Goal: Transaction & Acquisition: Purchase product/service

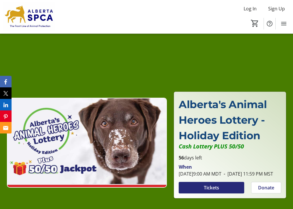
scroll to position [58, 0]
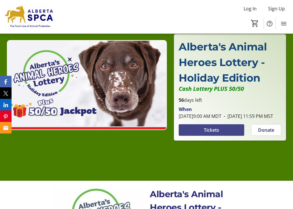
click at [208, 133] on span "Tickets" at bounding box center [211, 130] width 15 height 7
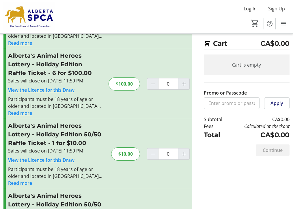
scroll to position [139, 0]
click at [185, 154] on mat-icon "Increment by one" at bounding box center [183, 154] width 7 height 7
type input "2"
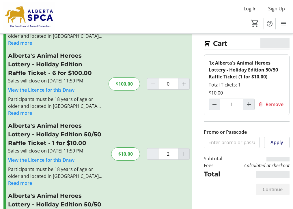
type input "2"
click at [185, 154] on mat-icon "Increment by one" at bounding box center [183, 154] width 7 height 7
type input "3"
click at [185, 154] on mat-icon "Increment by one" at bounding box center [183, 154] width 7 height 7
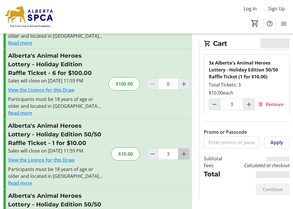
type input "4"
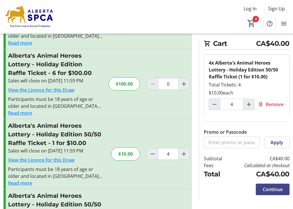
click at [274, 190] on span "Continue" at bounding box center [273, 189] width 20 height 7
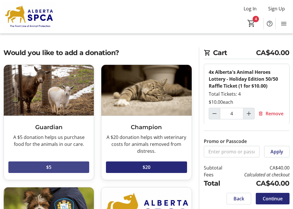
click at [57, 166] on span at bounding box center [48, 167] width 81 height 14
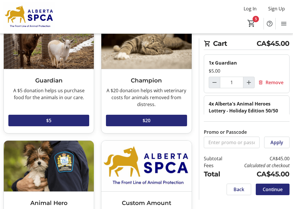
scroll to position [47, 0]
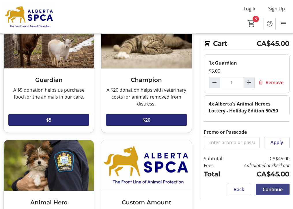
click at [278, 190] on span "Continue" at bounding box center [273, 189] width 20 height 7
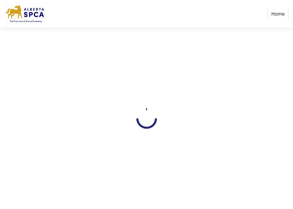
select select "CA"
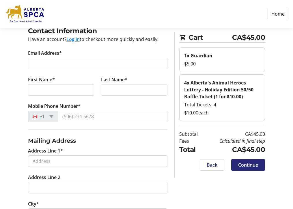
scroll to position [33, 0]
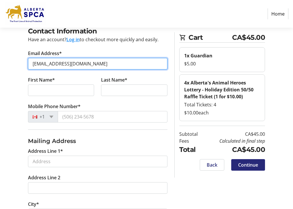
type input "[EMAIL_ADDRESS][DOMAIN_NAME]"
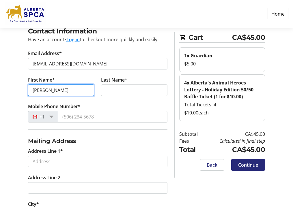
type input "[PERSON_NAME]"
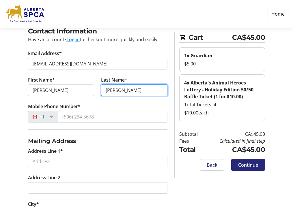
type input "[PERSON_NAME]"
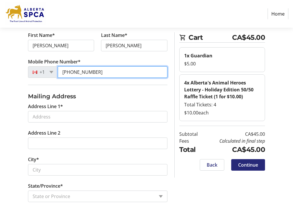
scroll to position [79, 0]
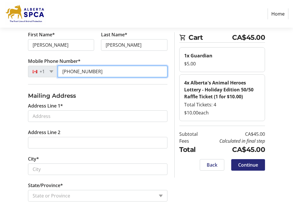
type input "[PHONE_NUMBER]"
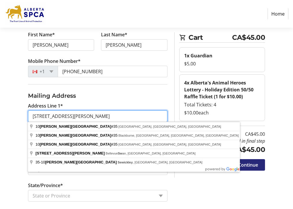
type input "[STREET_ADDRESS][PERSON_NAME]"
click at [20, 144] on div "Contact Information Have an account? Log in to checkout more quickly and easily…" at bounding box center [146, 143] width 293 height 324
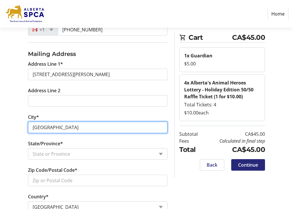
scroll to position [122, 0]
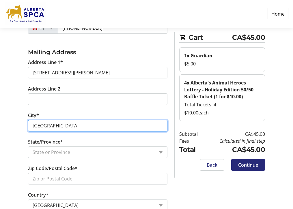
type input "[GEOGRAPHIC_DATA]"
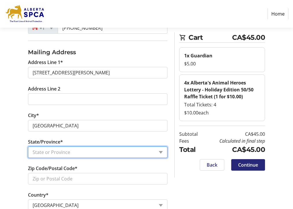
select select "AB"
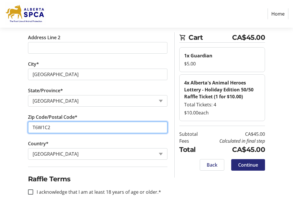
scroll to position [173, 0]
type input "T6W1C2"
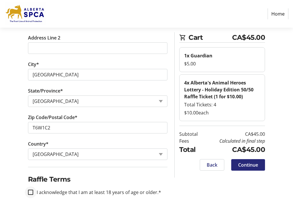
click at [30, 192] on input "I acknowledge that I am at least 18 years of age or older.*" at bounding box center [30, 192] width 5 height 5
checkbox input "true"
click at [248, 163] on span "Continue" at bounding box center [248, 165] width 20 height 7
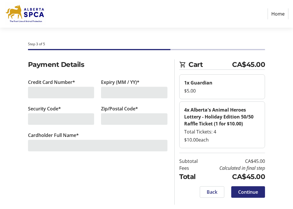
click at [79, 89] on div at bounding box center [61, 93] width 66 height 12
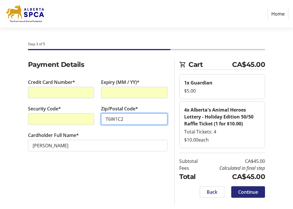
type input "T6W1C2"
click at [103, 164] on section "Payment Details Credit Card Number* Expiry (MM / YY)* Security Code* Zip/Postal…" at bounding box center [98, 112] width 140 height 106
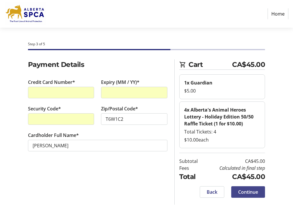
click at [244, 192] on span "Continue" at bounding box center [248, 192] width 20 height 7
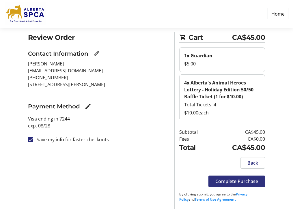
scroll to position [27, 0]
click at [225, 183] on span "Complete Purchase" at bounding box center [236, 181] width 43 height 7
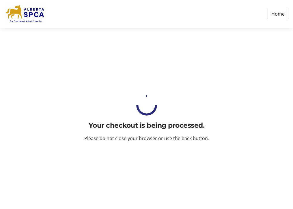
scroll to position [0, 0]
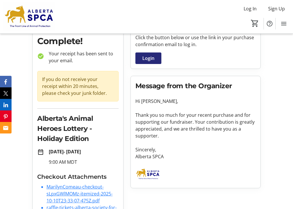
scroll to position [44, 0]
